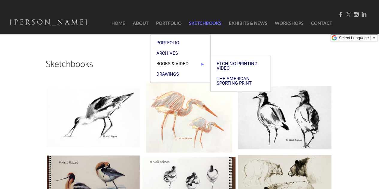
click at [172, 64] on span "Books & Video" at bounding box center [180, 64] width 48 height 4
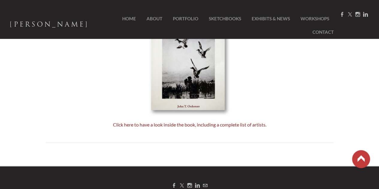
scroll to position [240, 0]
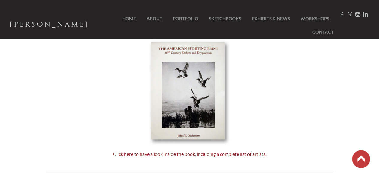
click at [179, 87] on img at bounding box center [189, 92] width 81 height 105
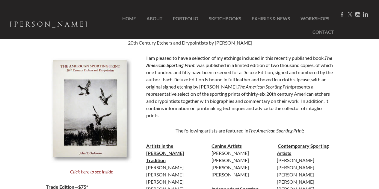
scroll to position [28, 0]
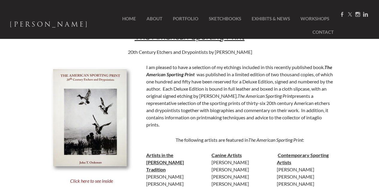
click at [114, 125] on img at bounding box center [91, 119] width 81 height 105
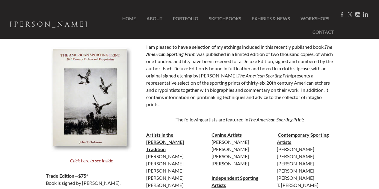
scroll to position [58, 0]
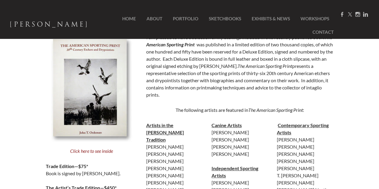
click at [103, 151] on em "Click here to see inside" at bounding box center [91, 151] width 43 height 6
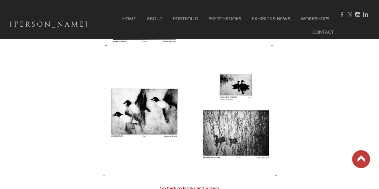
scroll to position [269, 0]
